Goal: Information Seeking & Learning: Understand process/instructions

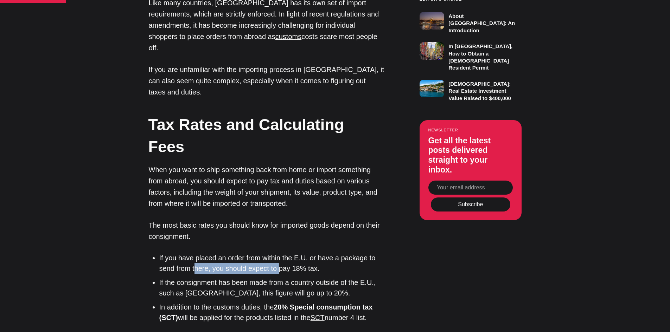
drag, startPoint x: 197, startPoint y: 214, endPoint x: 280, endPoint y: 208, distance: 83.2
click at [280, 253] on li "If you have placed an order from within the E.U. or have a package to send from…" at bounding box center [271, 263] width 225 height 21
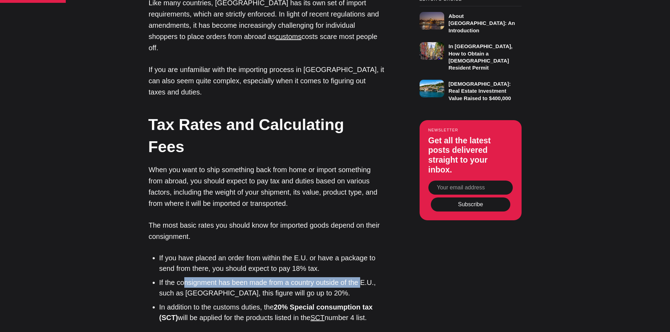
drag, startPoint x: 191, startPoint y: 226, endPoint x: 362, endPoint y: 227, distance: 170.9
click at [362, 277] on li "If the consignment has been made from a country outside of the E.U., such as [G…" at bounding box center [271, 287] width 225 height 21
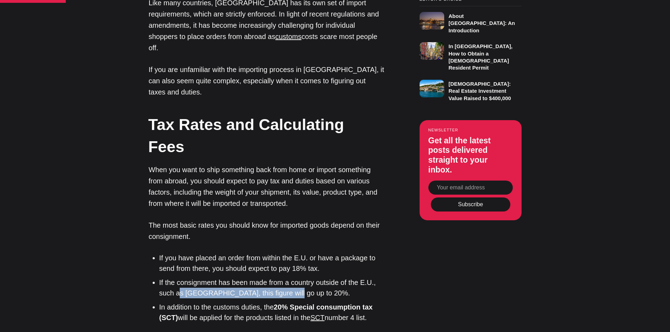
drag, startPoint x: 190, startPoint y: 236, endPoint x: 237, endPoint y: 244, distance: 47.5
click at [286, 277] on li "If the consignment has been made from a country outside of the E.U., such as [G…" at bounding box center [271, 287] width 225 height 21
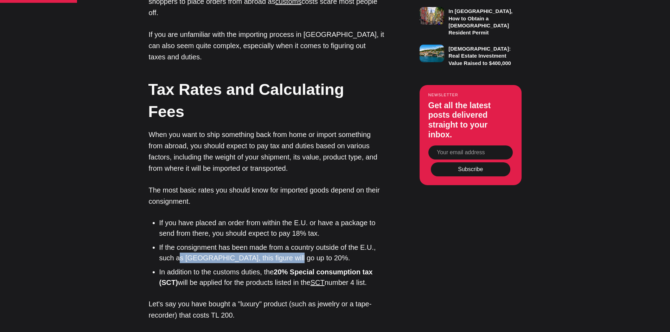
scroll to position [633, 0]
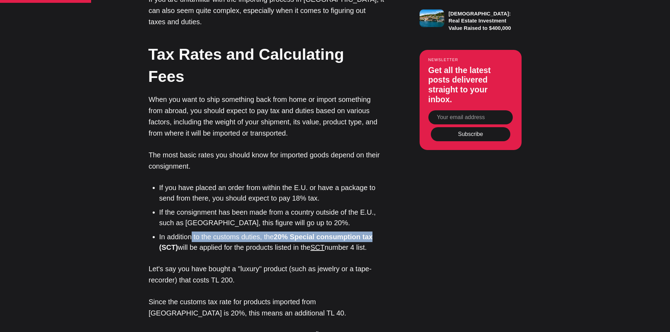
drag, startPoint x: 192, startPoint y: 183, endPoint x: 374, endPoint y: 181, distance: 182.1
click at [374, 232] on li "In addition to the customs duties, the 20% Special consumption tax (SCT) will b…" at bounding box center [271, 242] width 225 height 21
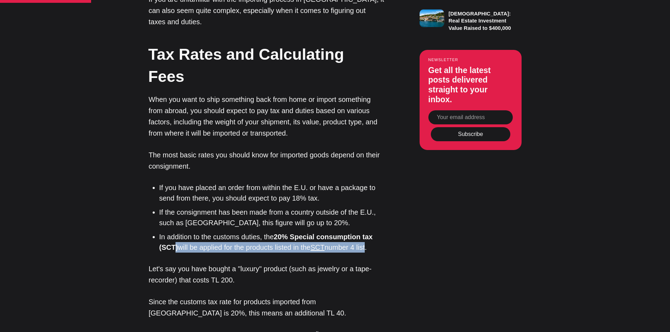
drag, startPoint x: 173, startPoint y: 188, endPoint x: 367, endPoint y: 192, distance: 194.1
click at [367, 232] on li "In addition to the customs duties, the 20% Special consumption tax (SCT) will b…" at bounding box center [271, 242] width 225 height 21
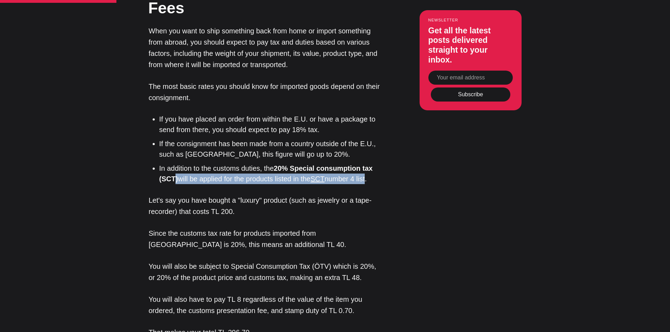
scroll to position [703, 0]
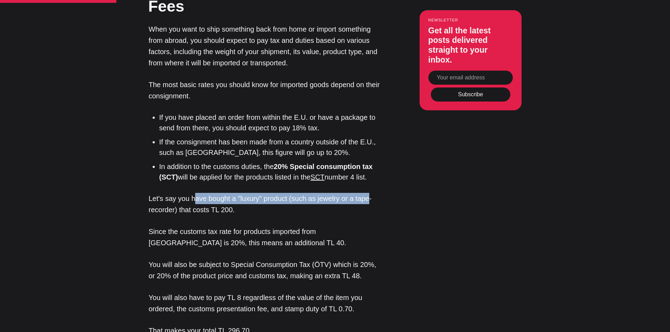
drag, startPoint x: 203, startPoint y: 142, endPoint x: 366, endPoint y: 143, distance: 163.1
click at [366, 193] on p "Let's say you have bought a "luxury" product (such as jewelry or a tape-recorde…" at bounding box center [267, 204] width 236 height 23
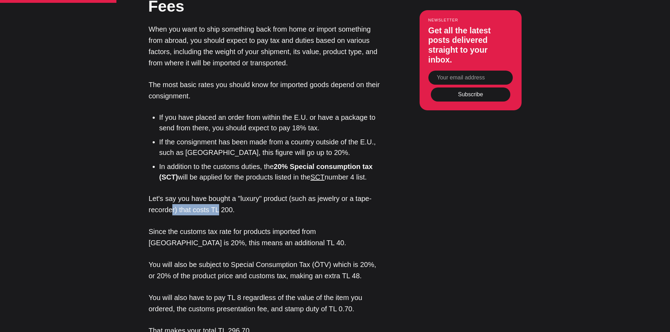
drag, startPoint x: 172, startPoint y: 156, endPoint x: 218, endPoint y: 155, distance: 45.7
click at [218, 193] on p "Let's say you have bought a "luxury" product (such as jewelry or a tape-recorde…" at bounding box center [267, 204] width 236 height 23
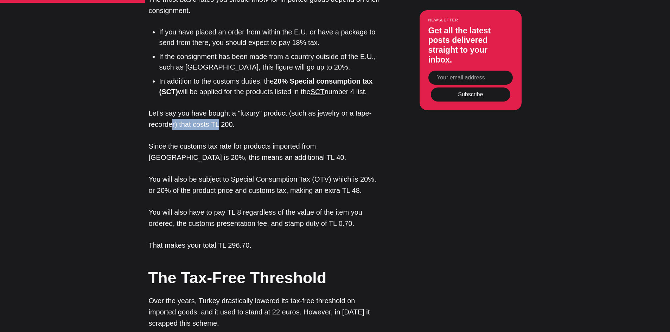
scroll to position [809, 0]
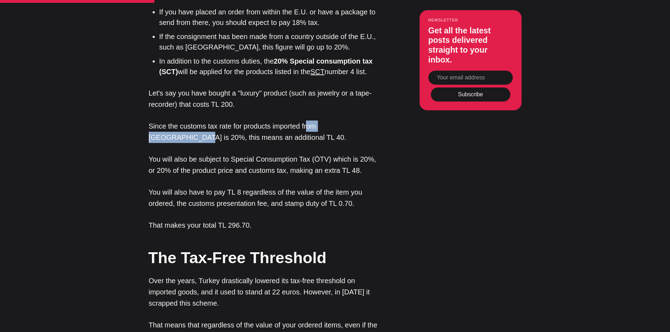
drag, startPoint x: 313, startPoint y: 63, endPoint x: 364, endPoint y: 64, distance: 51.0
click at [364, 121] on p "Since the customs tax rate for products imported from [GEOGRAPHIC_DATA] is 20%,…" at bounding box center [267, 132] width 236 height 23
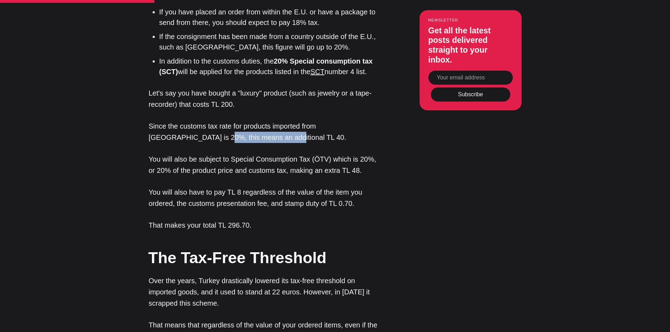
drag, startPoint x: 161, startPoint y: 82, endPoint x: 226, endPoint y: 82, distance: 65.4
click at [226, 121] on p "Since the customs tax rate for products imported from [GEOGRAPHIC_DATA] is 20%,…" at bounding box center [267, 132] width 236 height 23
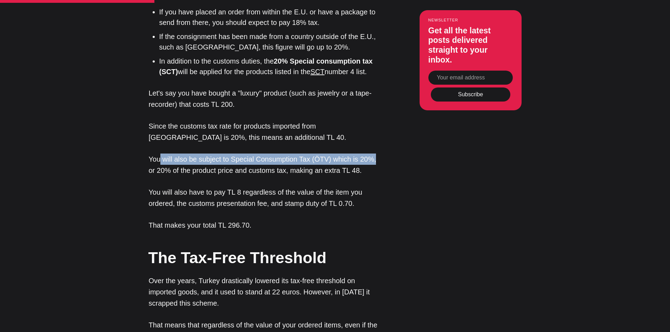
drag, startPoint x: 167, startPoint y: 103, endPoint x: 315, endPoint y: 104, distance: 148.0
click at [370, 154] on p "You will also be subject to Special Consumption Tax (ÖTV) which is 20%, or 20% …" at bounding box center [267, 165] width 236 height 23
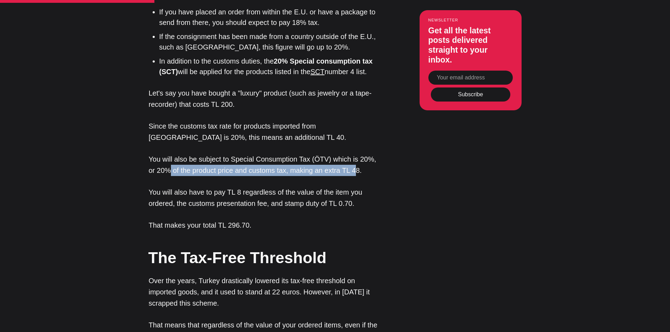
drag, startPoint x: 170, startPoint y: 115, endPoint x: 347, endPoint y: 114, distance: 176.5
click at [347, 154] on p "You will also be subject to Special Consumption Tax (ÖTV) which is 20%, or 20% …" at bounding box center [267, 165] width 236 height 23
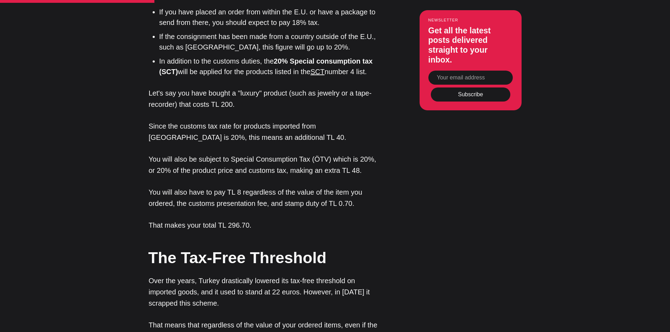
click at [160, 187] on p "You will also have to pay TL 8 regardless of the value of the item you ordered,…" at bounding box center [267, 198] width 236 height 23
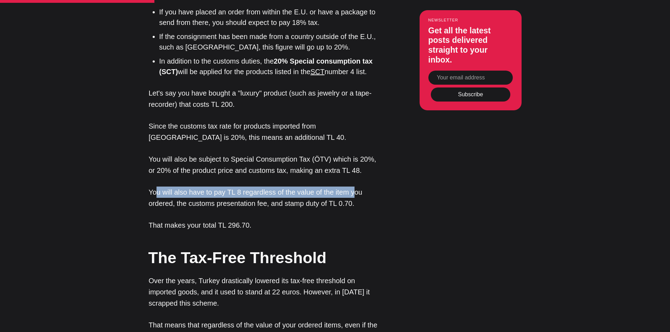
drag, startPoint x: 182, startPoint y: 135, endPoint x: 306, endPoint y: 139, distance: 123.8
click at [353, 187] on p "You will also have to pay TL 8 regardless of the value of the item you ordered,…" at bounding box center [267, 198] width 236 height 23
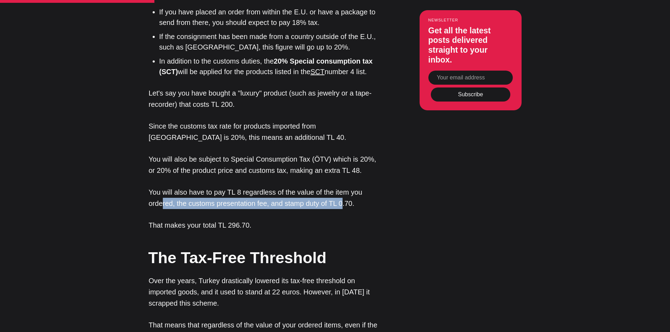
drag, startPoint x: 162, startPoint y: 145, endPoint x: 273, endPoint y: 152, distance: 111.3
click at [340, 187] on p "You will also have to pay TL 8 regardless of the value of the item you ordered,…" at bounding box center [267, 198] width 236 height 23
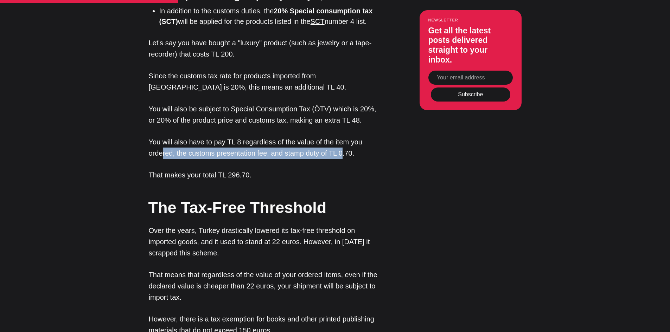
scroll to position [879, 0]
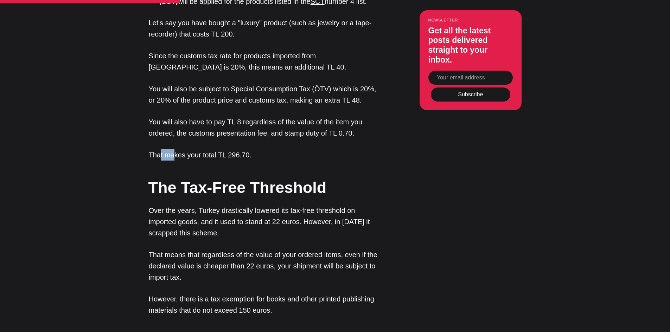
drag, startPoint x: 160, startPoint y: 98, endPoint x: 173, endPoint y: 100, distance: 13.9
click at [173, 149] on p "That makes your total TL 296.70." at bounding box center [267, 154] width 236 height 11
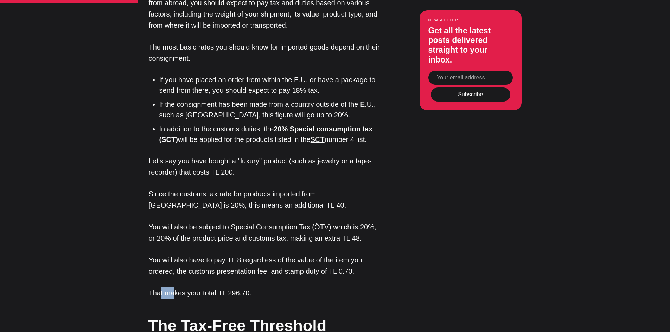
scroll to position [738, 0]
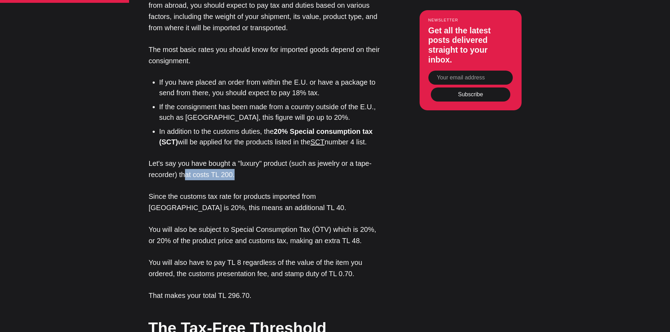
drag, startPoint x: 186, startPoint y: 119, endPoint x: 232, endPoint y: 121, distance: 45.8
click at [232, 158] on p "Let's say you have bought a "luxury" product (such as jewelry or a tape-recorde…" at bounding box center [267, 169] width 236 height 23
click at [211, 191] on p "Since the customs tax rate for products imported from [GEOGRAPHIC_DATA] is 20%,…" at bounding box center [267, 202] width 236 height 23
drag, startPoint x: 325, startPoint y: 105, endPoint x: 363, endPoint y: 106, distance: 38.7
click at [363, 158] on p "Let's say you have bought a "luxury" product (such as jewelry or a tape-recorde…" at bounding box center [267, 169] width 236 height 23
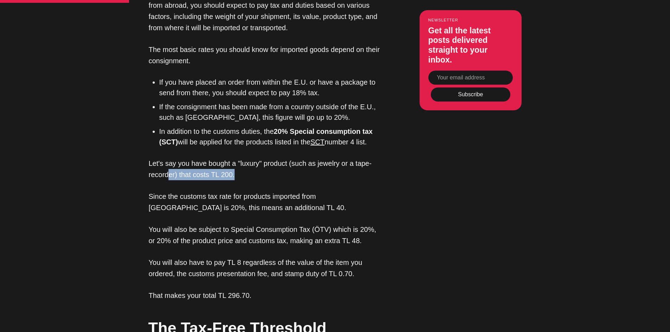
drag, startPoint x: 169, startPoint y: 118, endPoint x: 235, endPoint y: 121, distance: 66.1
click at [235, 158] on p "Let's say you have bought a "luxury" product (such as jewelry or a tape-recorde…" at bounding box center [267, 169] width 236 height 23
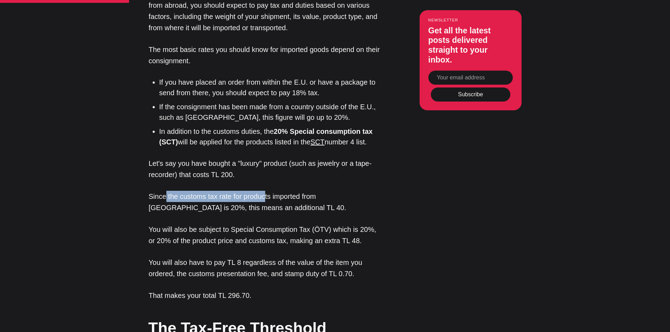
drag, startPoint x: 168, startPoint y: 142, endPoint x: 265, endPoint y: 139, distance: 97.1
click at [265, 191] on p "Since the customs tax rate for products imported from [GEOGRAPHIC_DATA] is 20%,…" at bounding box center [267, 202] width 236 height 23
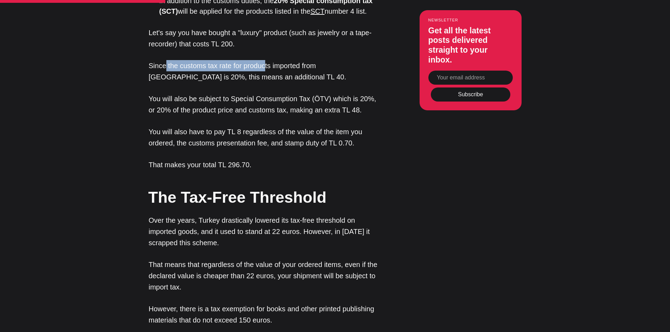
scroll to position [879, 0]
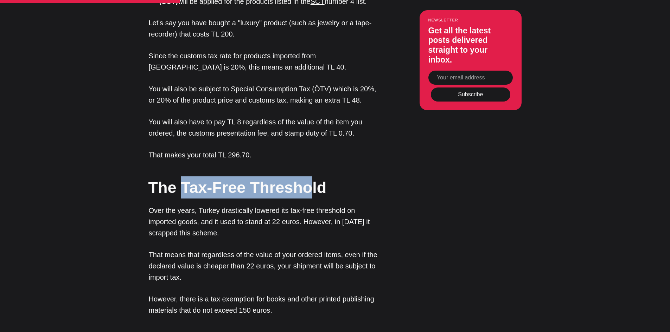
drag, startPoint x: 180, startPoint y: 140, endPoint x: 305, endPoint y: 134, distance: 125.0
click at [305, 176] on h2 "The Tax-Free Threshold" at bounding box center [266, 187] width 236 height 22
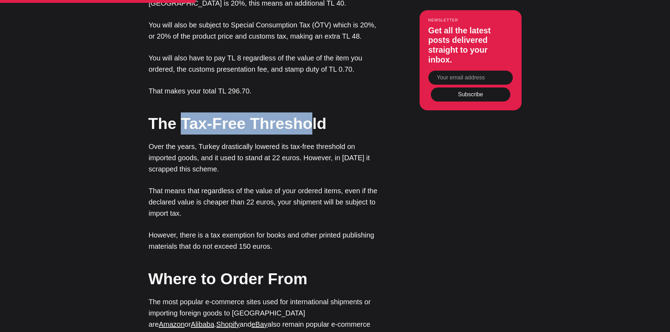
scroll to position [949, 0]
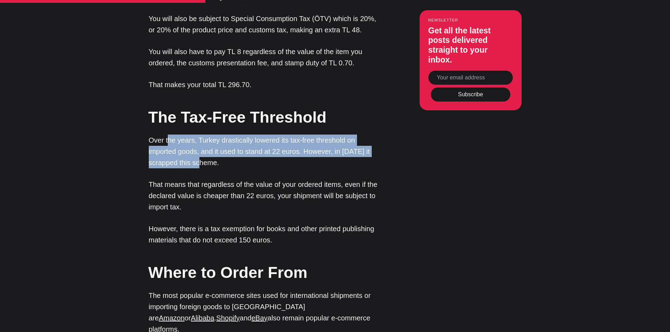
drag, startPoint x: 176, startPoint y: 81, endPoint x: 166, endPoint y: 111, distance: 32.1
click at [163, 135] on p "Over the years, Turkey drastically lowered its tax-free threshold on imported g…" at bounding box center [267, 152] width 236 height 34
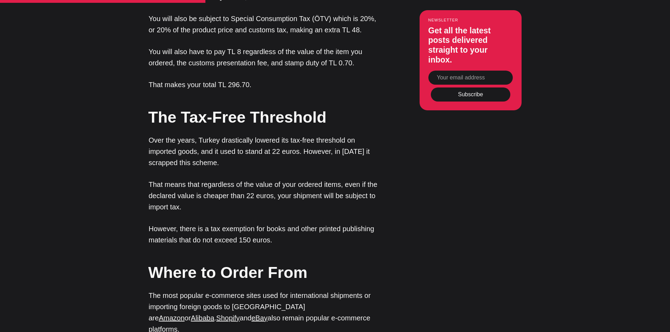
drag, startPoint x: 171, startPoint y: 126, endPoint x: 172, endPoint y: 129, distance: 3.5
click at [172, 179] on p "That means that regardless of the value of your ordered items, even if the decl…" at bounding box center [267, 196] width 236 height 34
drag, startPoint x: 194, startPoint y: 144, endPoint x: 204, endPoint y: 137, distance: 11.7
click at [204, 179] on p "That means that regardless of the value of your ordered items, even if the decl…" at bounding box center [267, 196] width 236 height 34
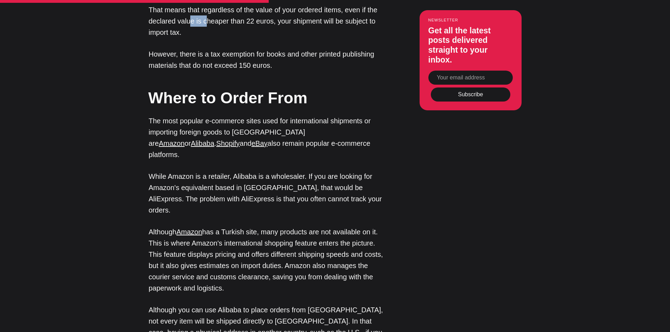
scroll to position [1125, 0]
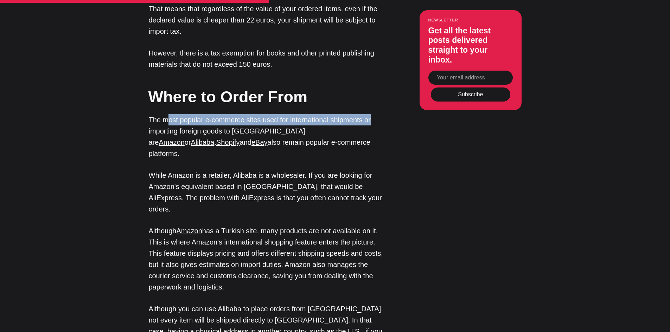
drag, startPoint x: 168, startPoint y: 64, endPoint x: 275, endPoint y: 66, distance: 106.5
click at [370, 114] on p "The most popular e-commerce sites used for international shipments or importing…" at bounding box center [267, 136] width 236 height 45
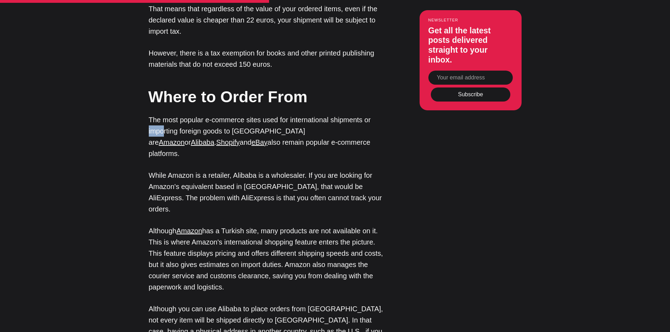
drag, startPoint x: 183, startPoint y: 74, endPoint x: 148, endPoint y: 70, distance: 35.1
drag, startPoint x: 199, startPoint y: 82, endPoint x: 265, endPoint y: 90, distance: 66.6
click at [265, 114] on p "The most popular e-commerce sites used for international shipments or importing…" at bounding box center [267, 136] width 236 height 45
click at [173, 170] on p "While Amazon is a retailer, Alibaba is a wholesaler. If you are looking for Ama…" at bounding box center [267, 192] width 236 height 45
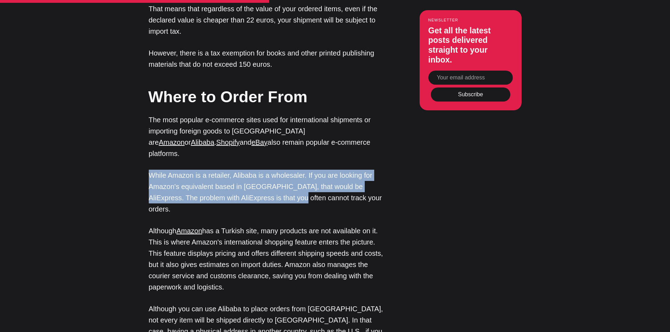
drag, startPoint x: 150, startPoint y: 105, endPoint x: 208, endPoint y: 131, distance: 63.1
click at [267, 170] on p "While Amazon is a retailer, Alibaba is a wholesaler. If you are looking for Ama…" at bounding box center [267, 192] width 236 height 45
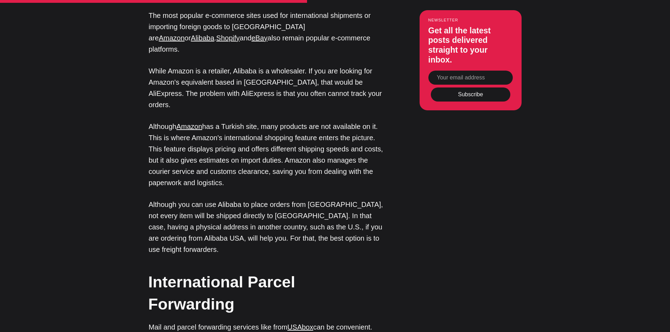
scroll to position [1231, 0]
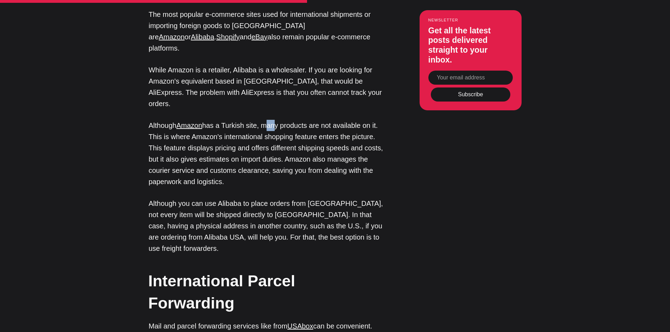
click at [274, 120] on p "Although Amazon has a Turkish site, many products are not available on it. This…" at bounding box center [267, 154] width 236 height 68
drag, startPoint x: 282, startPoint y: 47, endPoint x: 299, endPoint y: 45, distance: 17.3
click at [299, 120] on p "Although Amazon has a Turkish site, many products are not available on it. This…" at bounding box center [267, 154] width 236 height 68
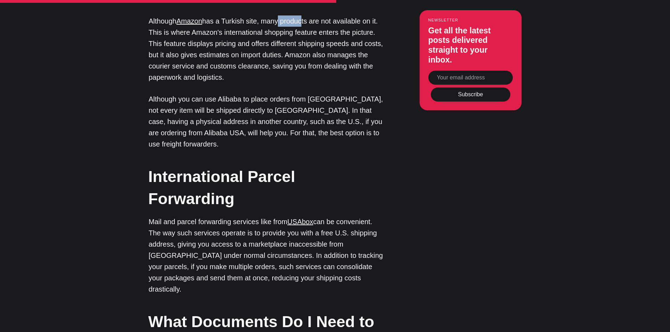
scroll to position [1336, 0]
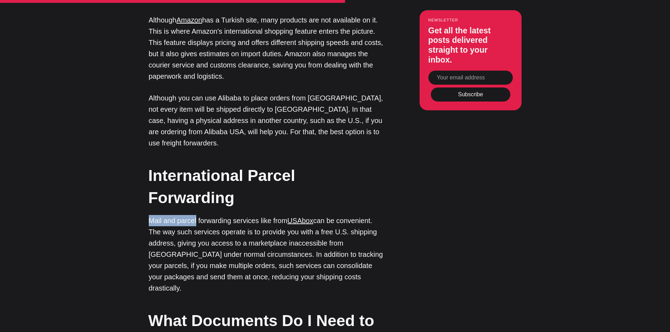
drag, startPoint x: 197, startPoint y: 131, endPoint x: 147, endPoint y: 127, distance: 49.8
click at [147, 127] on div "Editor’s Choice About [GEOGRAPHIC_DATA]: An Introduction In [GEOGRAPHIC_DATA], …" at bounding box center [335, 201] width 440 height 1955
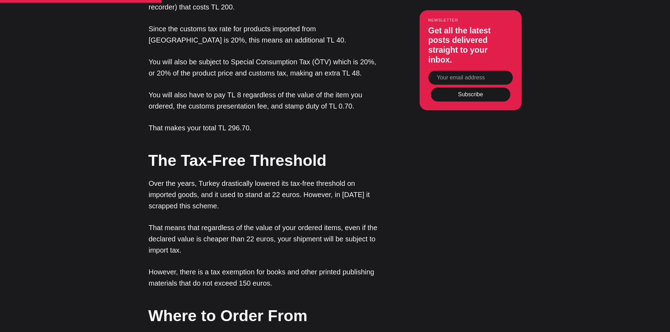
scroll to position [1020, 0]
